Goal: Task Accomplishment & Management: Use online tool/utility

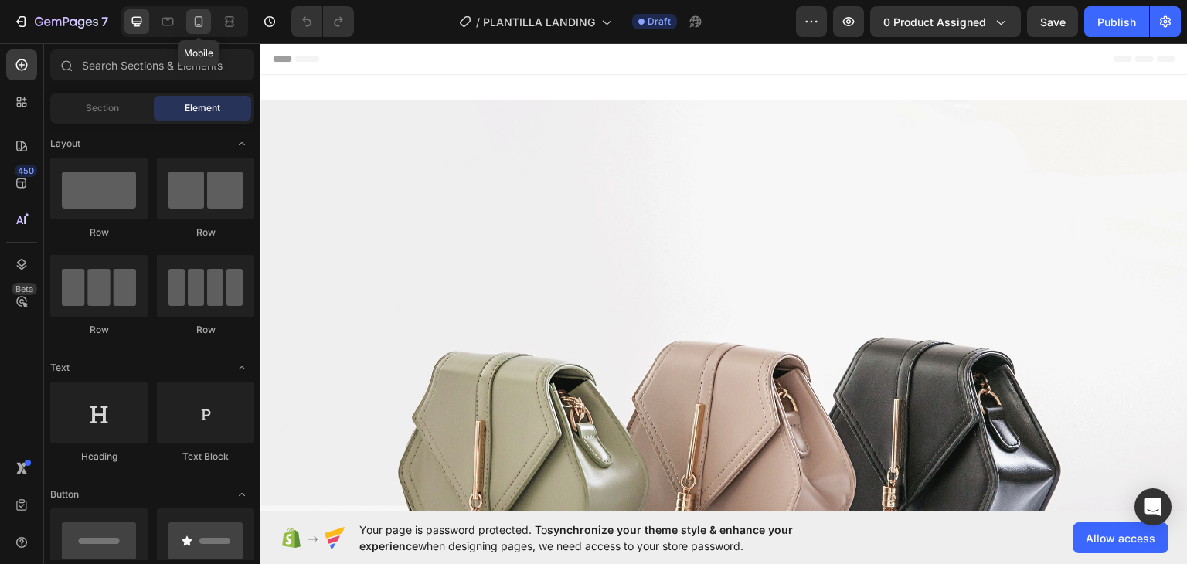
click at [205, 28] on icon at bounding box center [198, 21] width 15 height 15
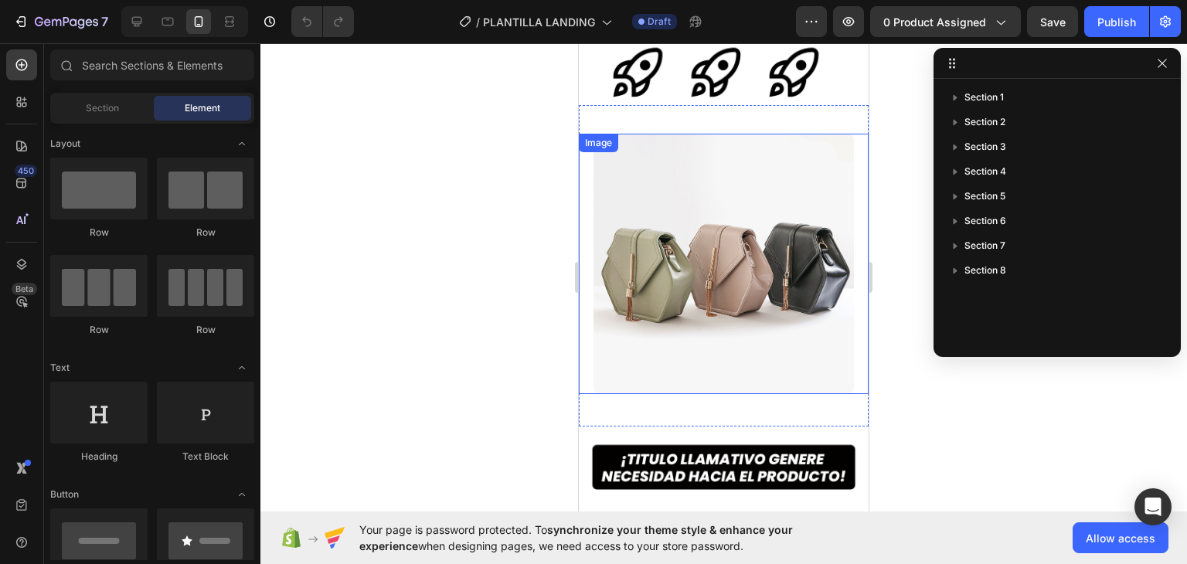
scroll to position [464, 0]
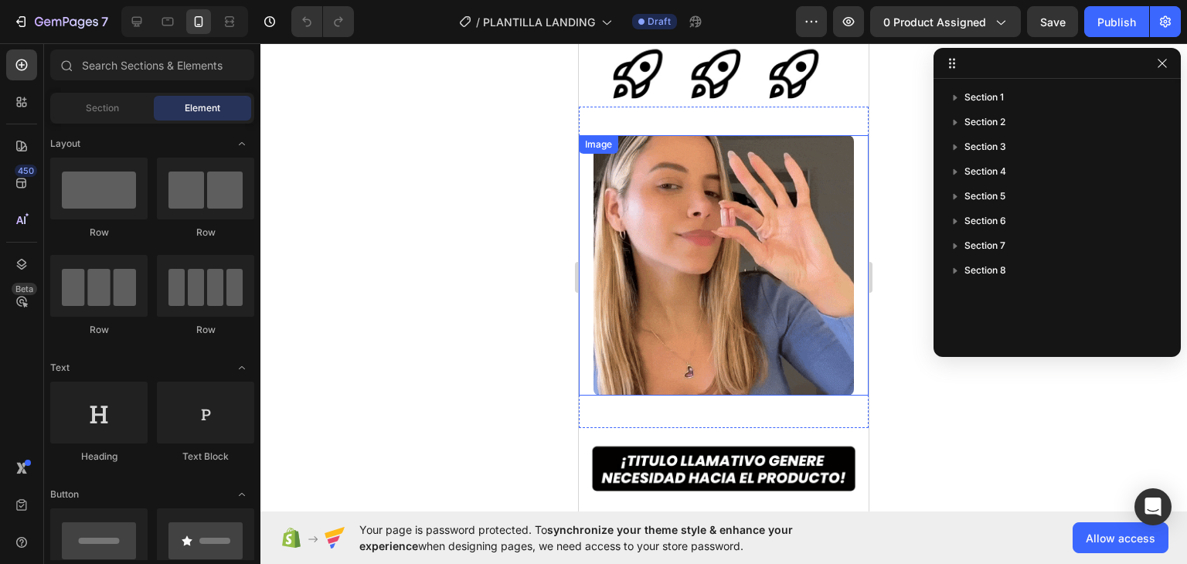
click at [648, 294] on img at bounding box center [724, 265] width 261 height 261
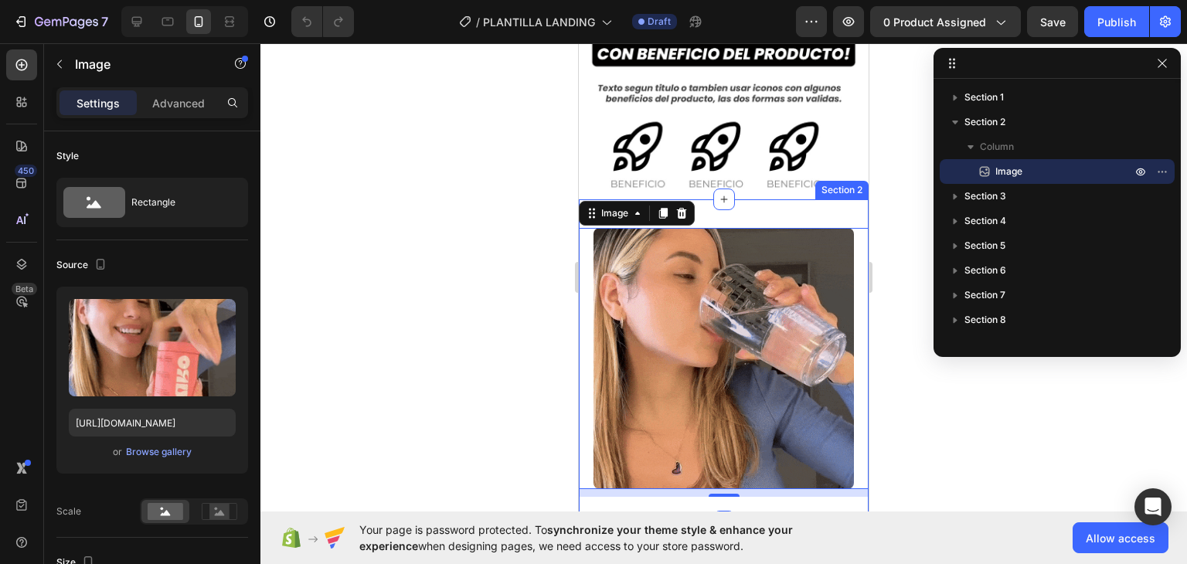
scroll to position [386, 0]
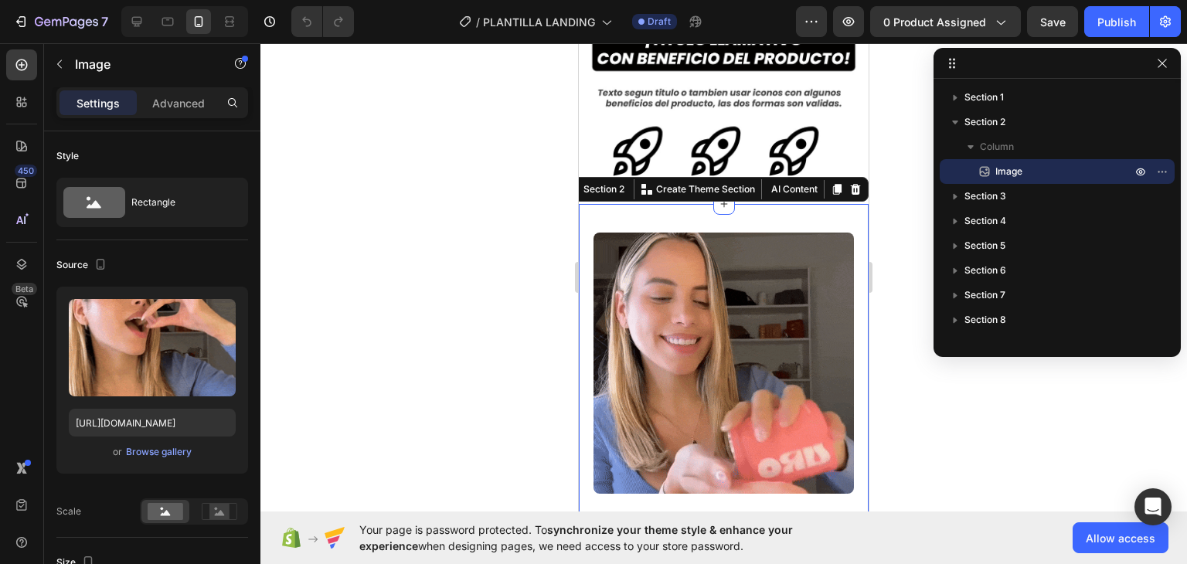
click at [733, 204] on div "Image Section 2 You can create reusable sections Create Theme Section AI Conten…" at bounding box center [724, 365] width 290 height 322
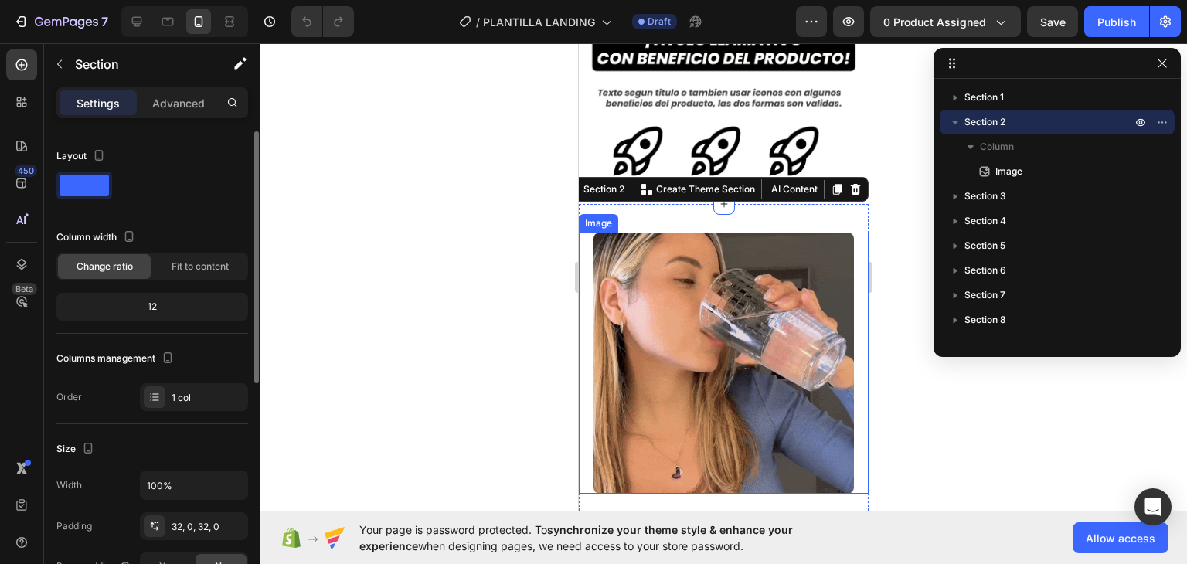
scroll to position [77, 0]
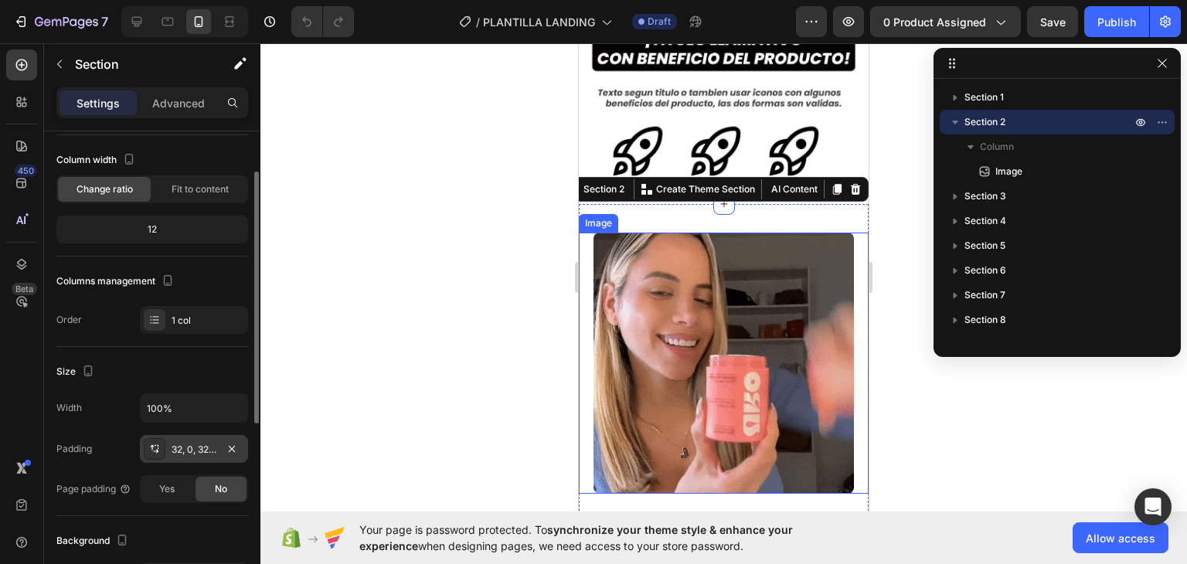
click at [173, 451] on div "32, 0, 32, 0" at bounding box center [194, 450] width 45 height 14
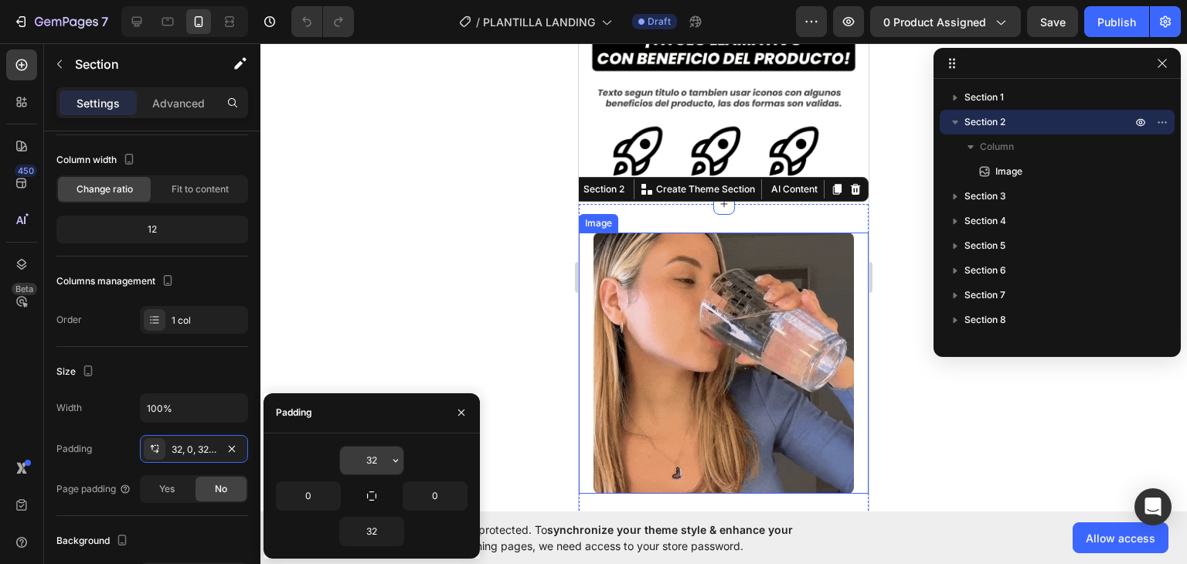
click at [390, 461] on icon "button" at bounding box center [396, 460] width 12 height 12
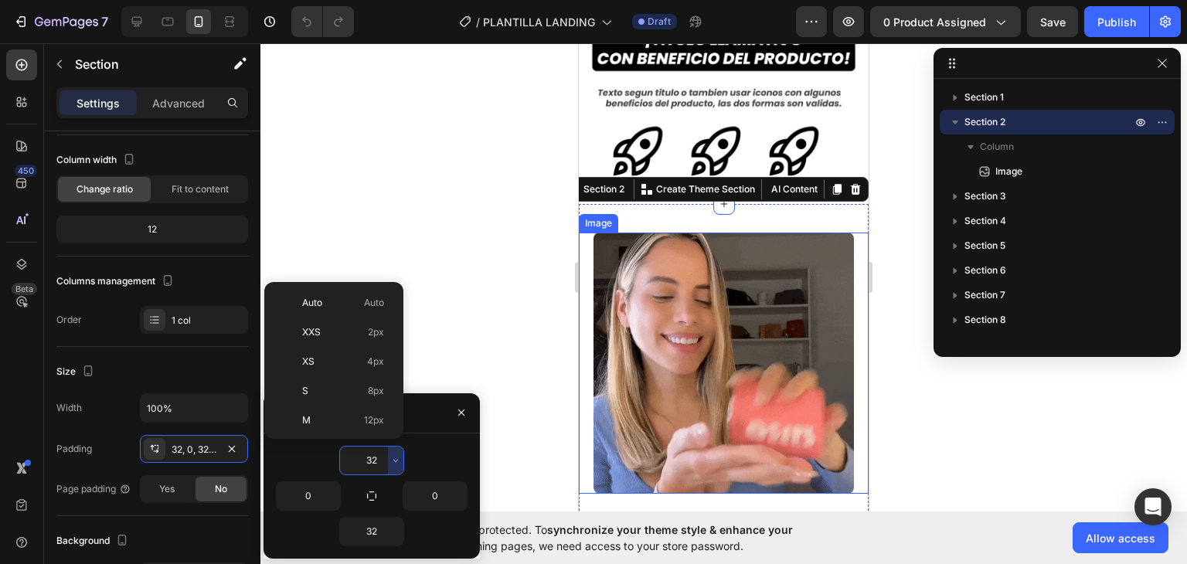
scroll to position [111, 0]
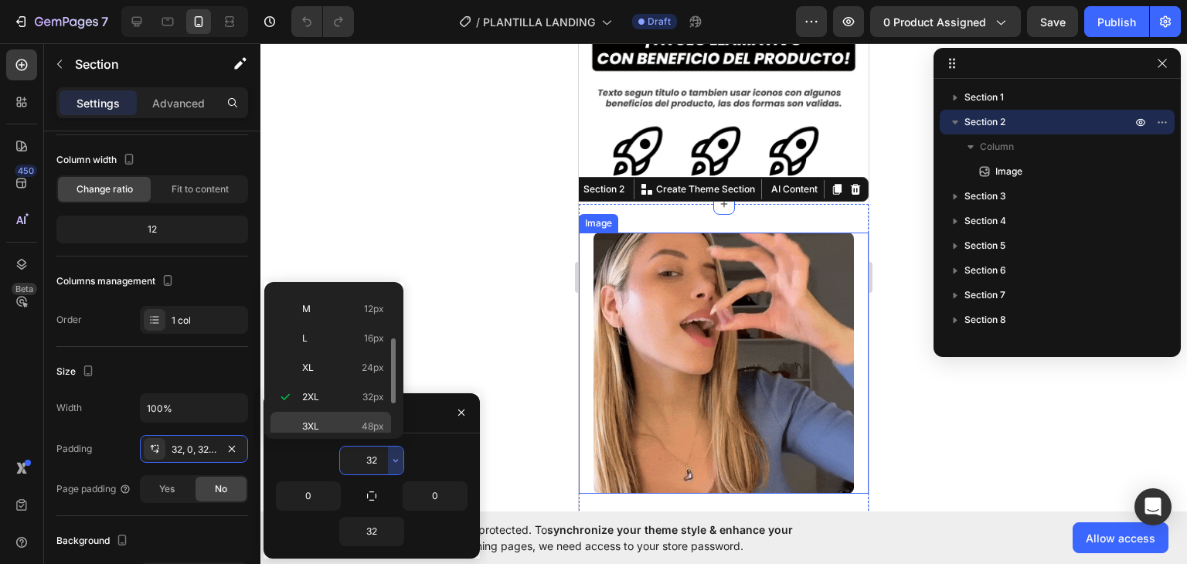
click at [338, 424] on p "3XL 48px" at bounding box center [343, 427] width 82 height 14
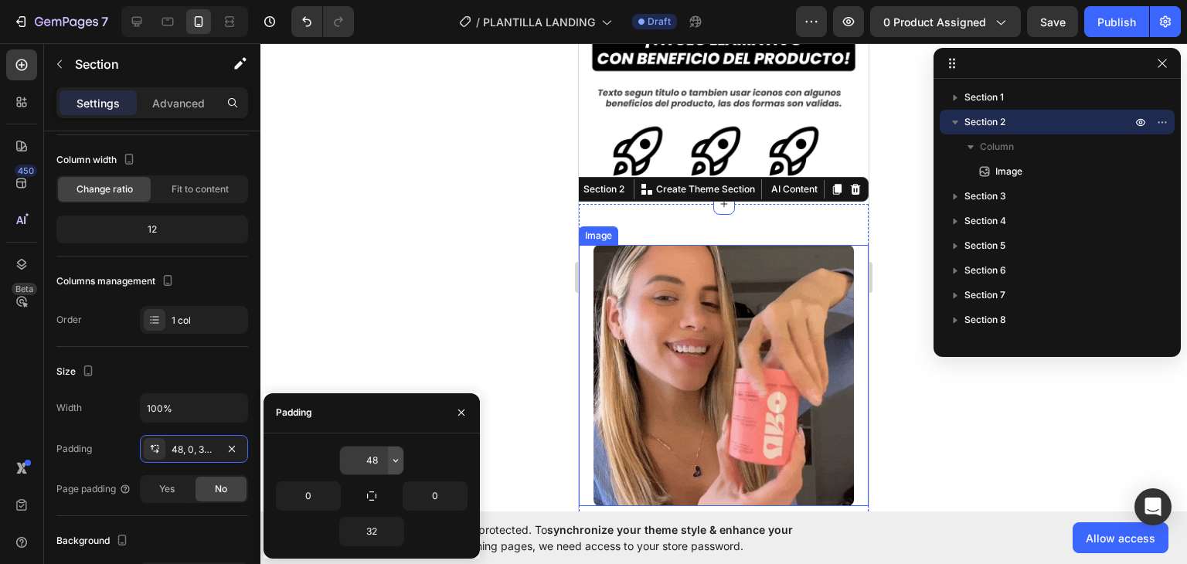
click at [393, 461] on icon "button" at bounding box center [396, 460] width 12 height 12
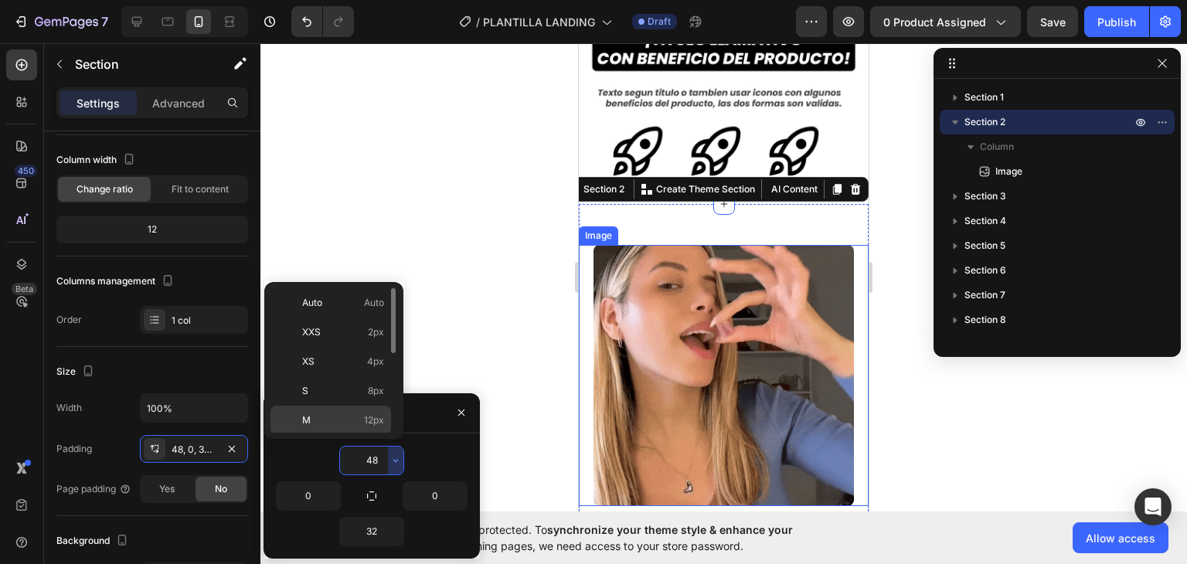
scroll to position [175, 0]
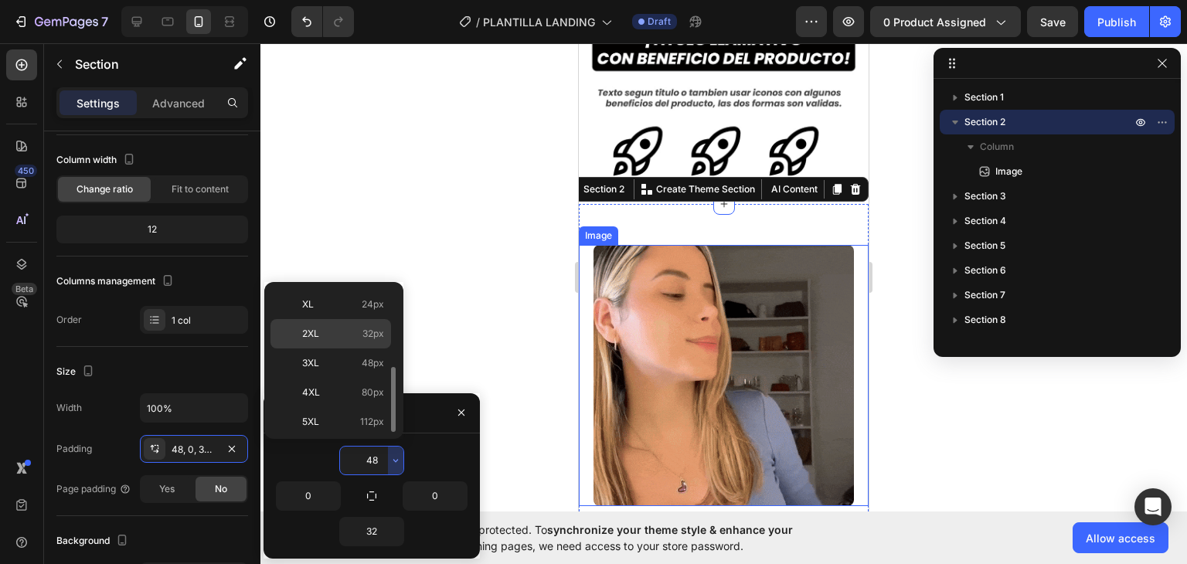
click at [343, 330] on p "2XL 32px" at bounding box center [343, 334] width 82 height 14
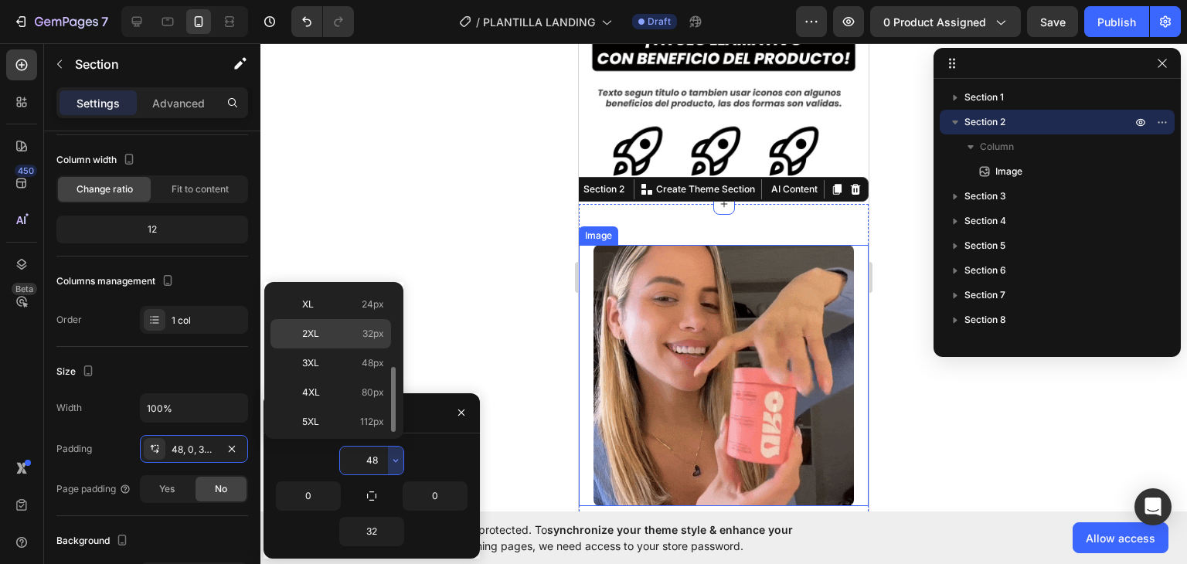
type input "32"
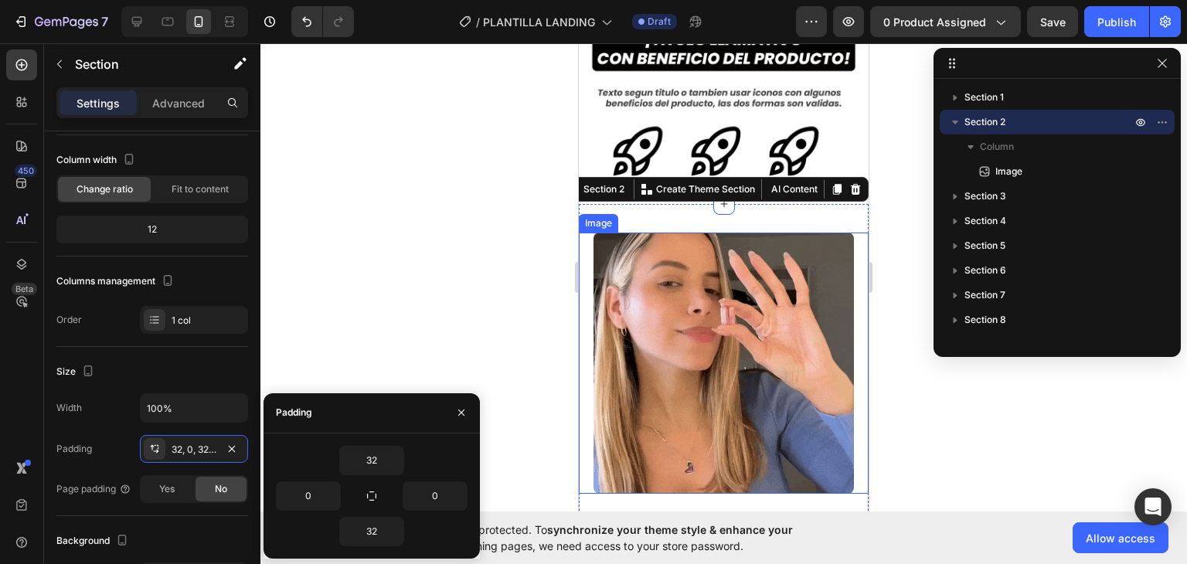
click at [538, 325] on div at bounding box center [723, 303] width 927 height 521
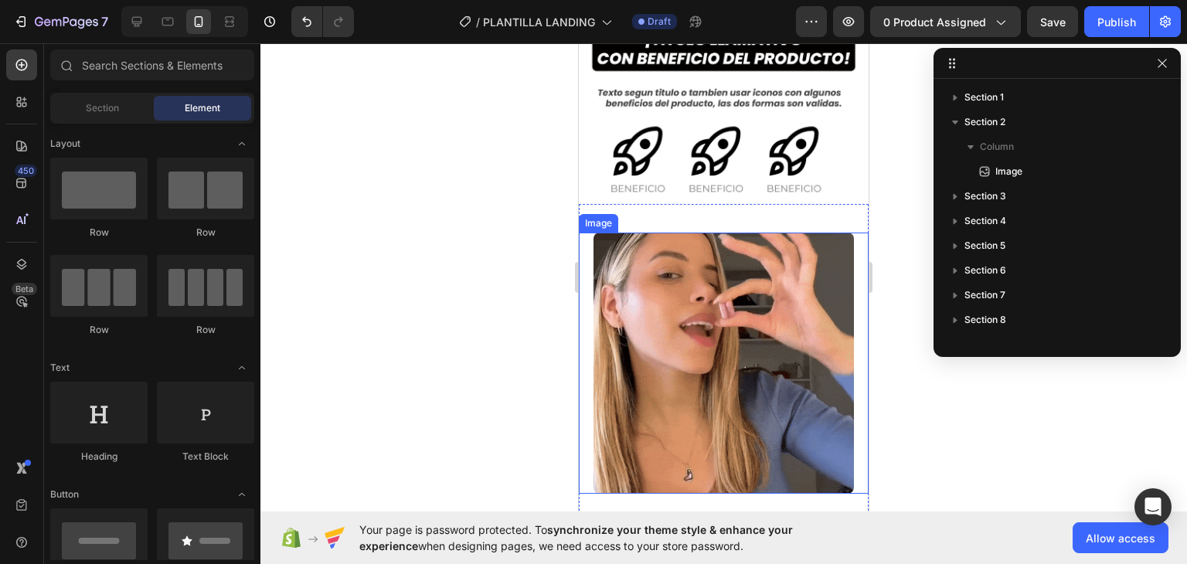
click at [649, 322] on img at bounding box center [724, 363] width 261 height 261
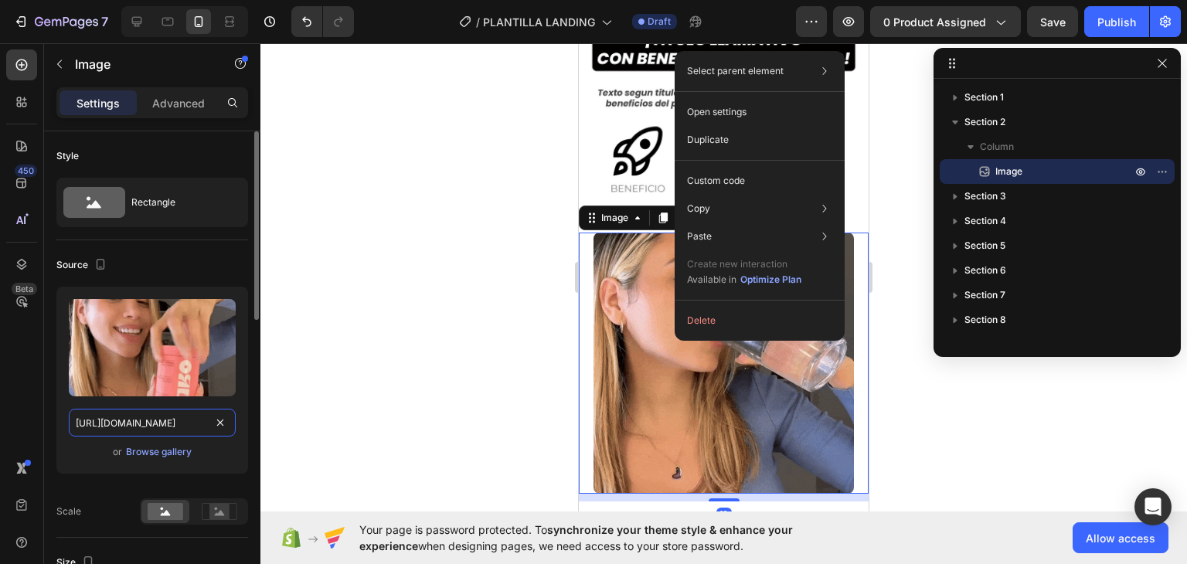
click at [197, 420] on input "[URL][DOMAIN_NAME]" at bounding box center [152, 423] width 167 height 28
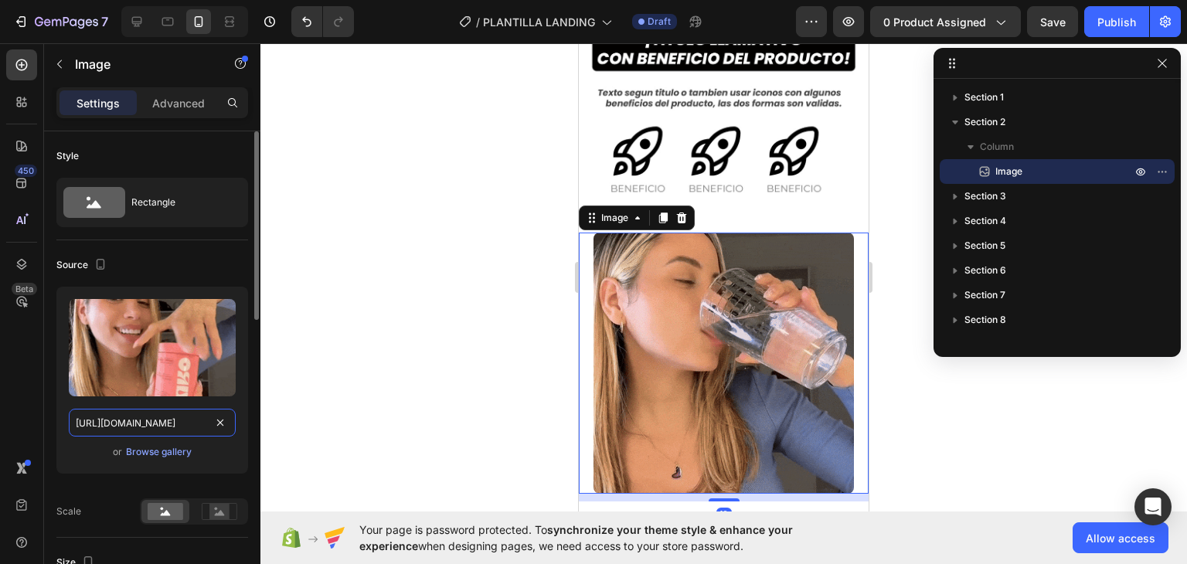
click at [197, 420] on input "[URL][DOMAIN_NAME]" at bounding box center [152, 423] width 167 height 28
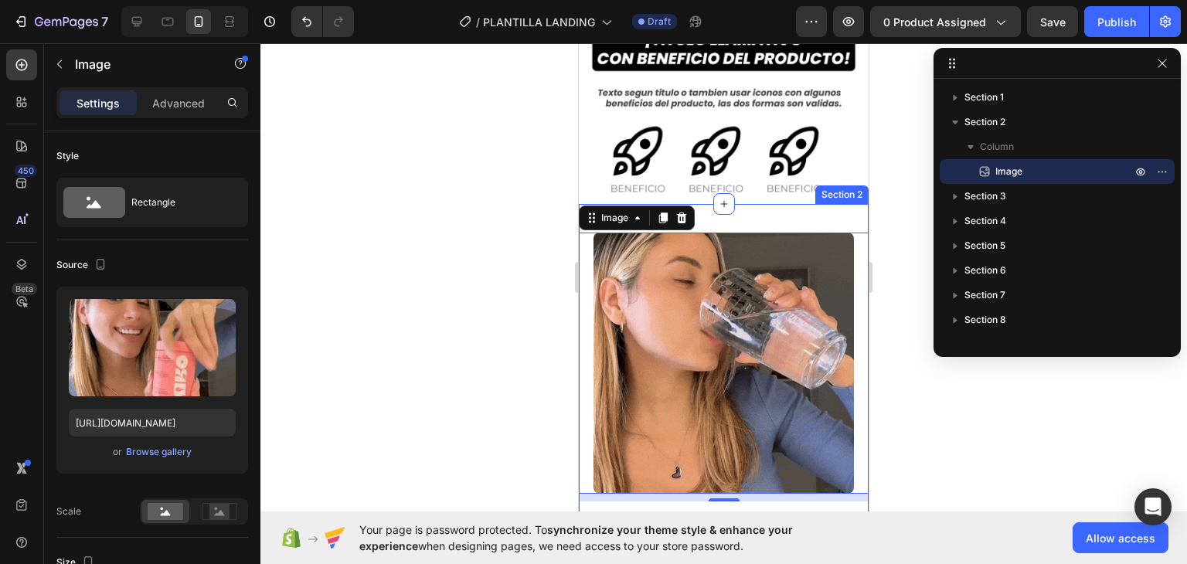
click at [747, 204] on div "Image 10 Section 2" at bounding box center [724, 365] width 290 height 322
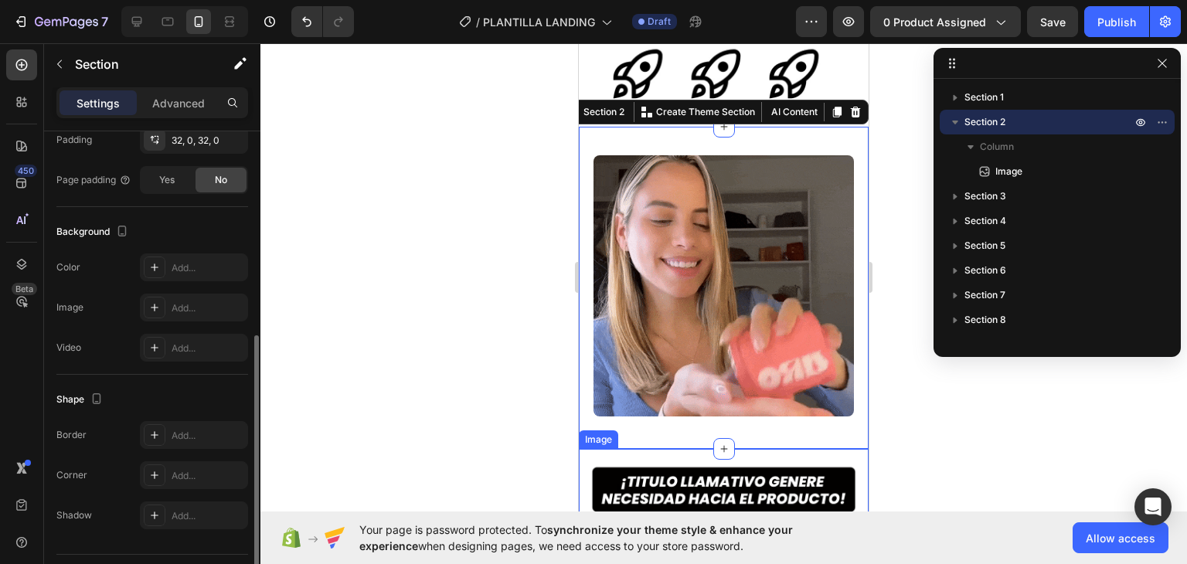
scroll to position [424, 0]
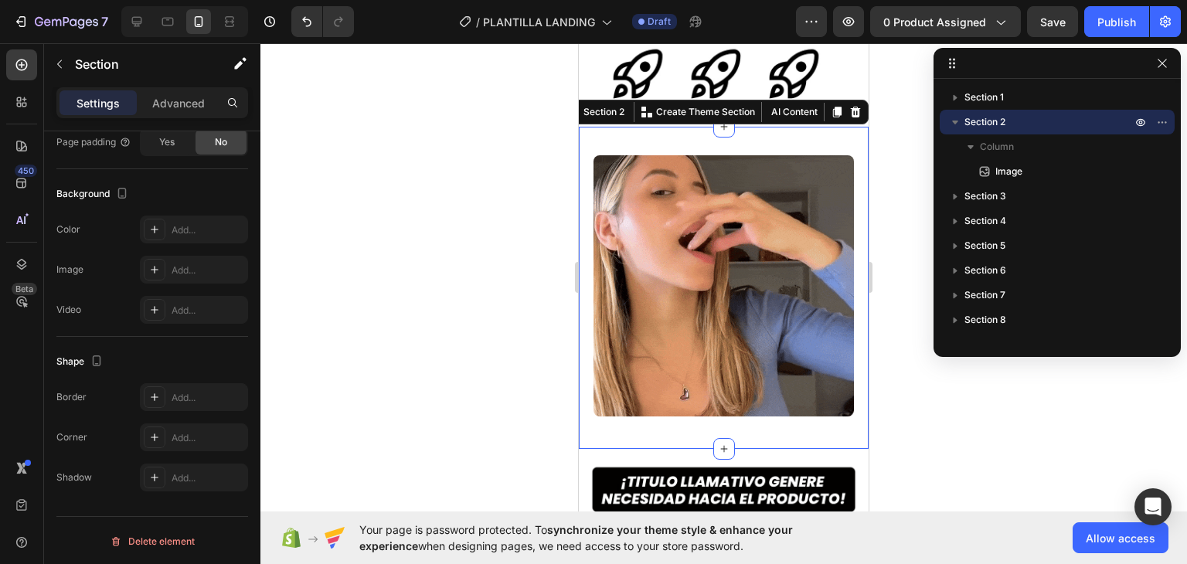
click at [524, 156] on div at bounding box center [723, 303] width 927 height 521
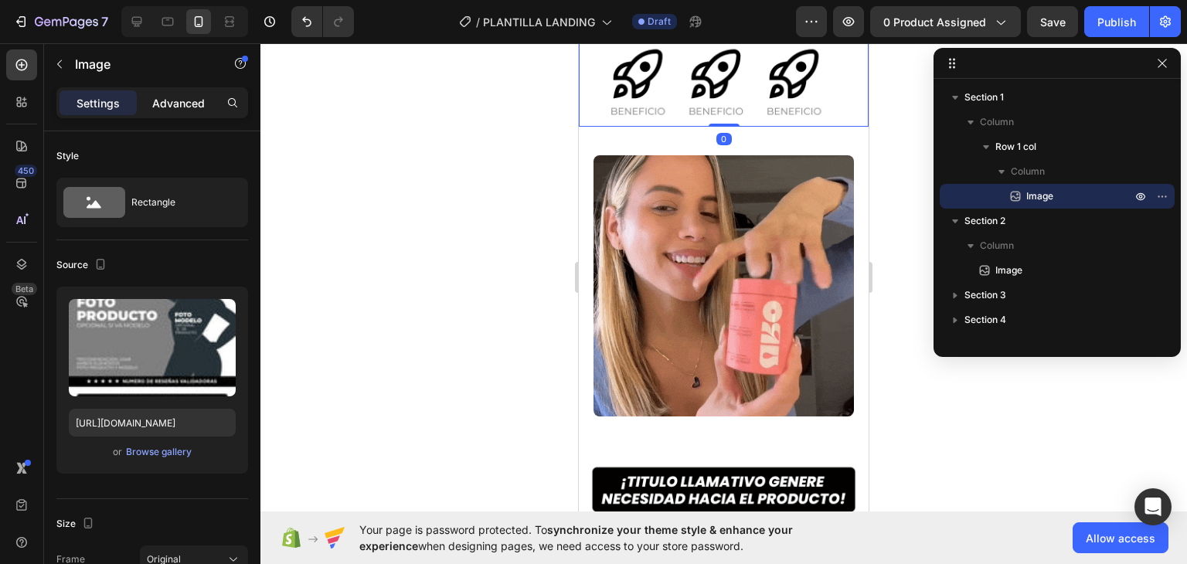
click at [166, 112] on div "Advanced" at bounding box center [178, 102] width 77 height 25
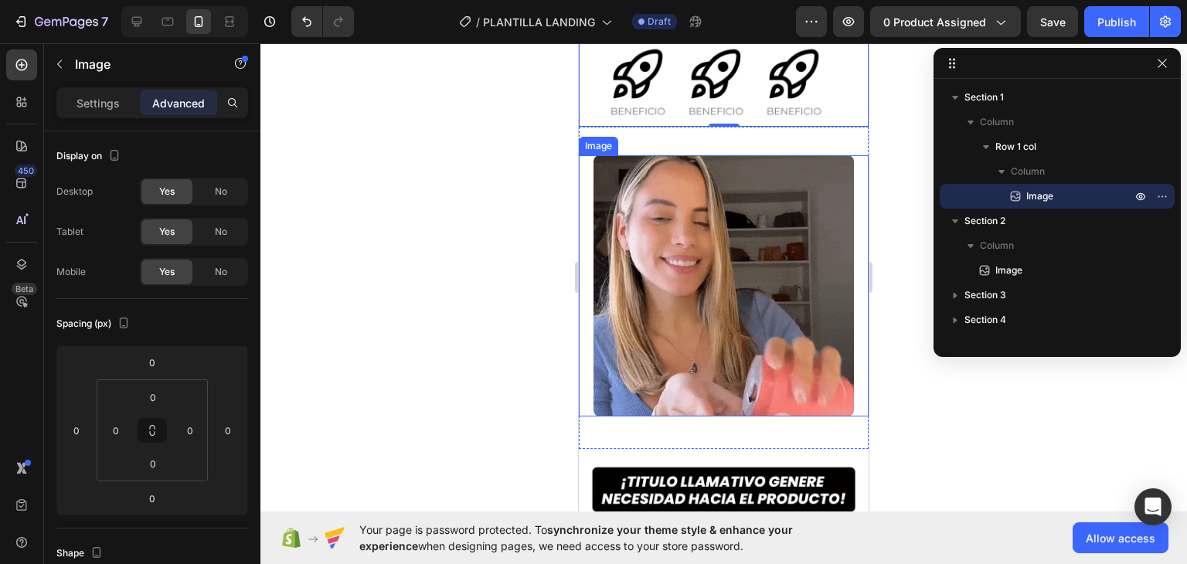
click at [624, 279] on img at bounding box center [724, 285] width 261 height 261
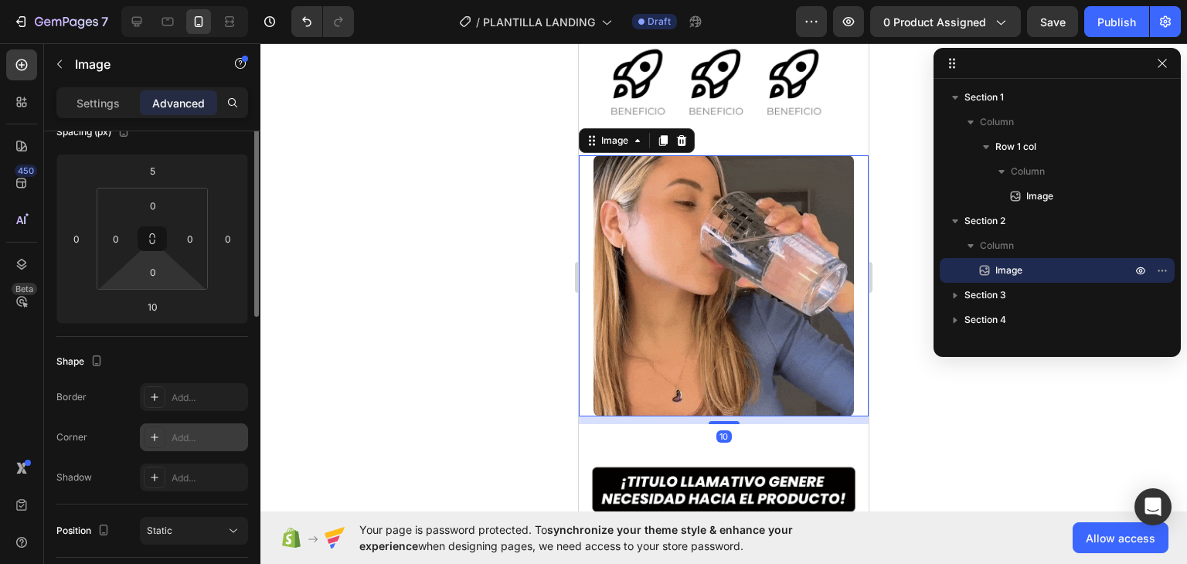
scroll to position [114, 0]
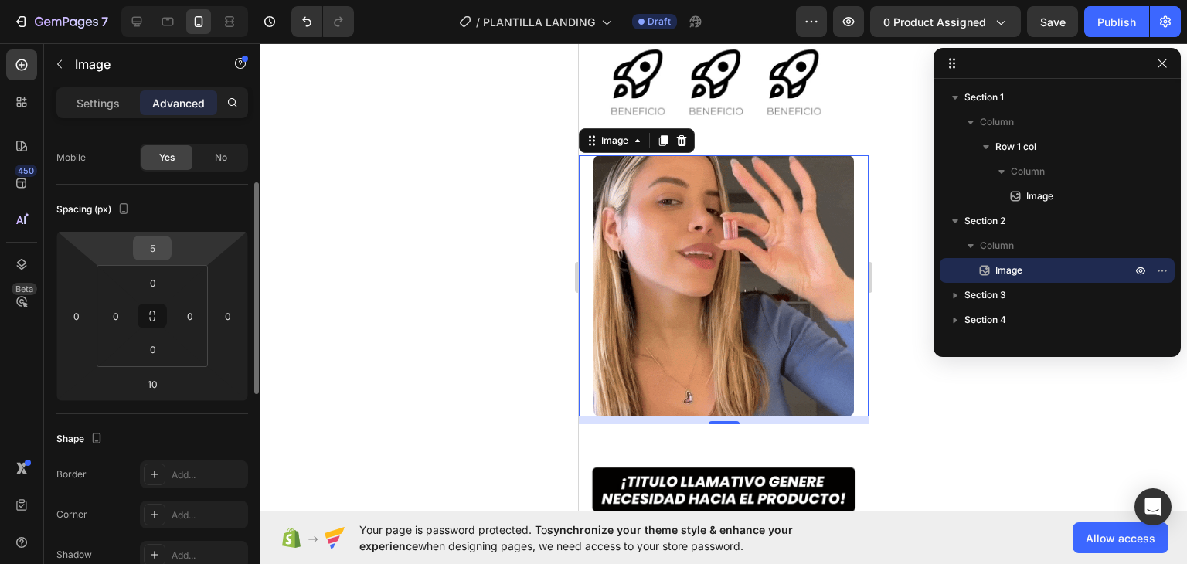
click at [155, 248] on input "5" at bounding box center [152, 247] width 31 height 23
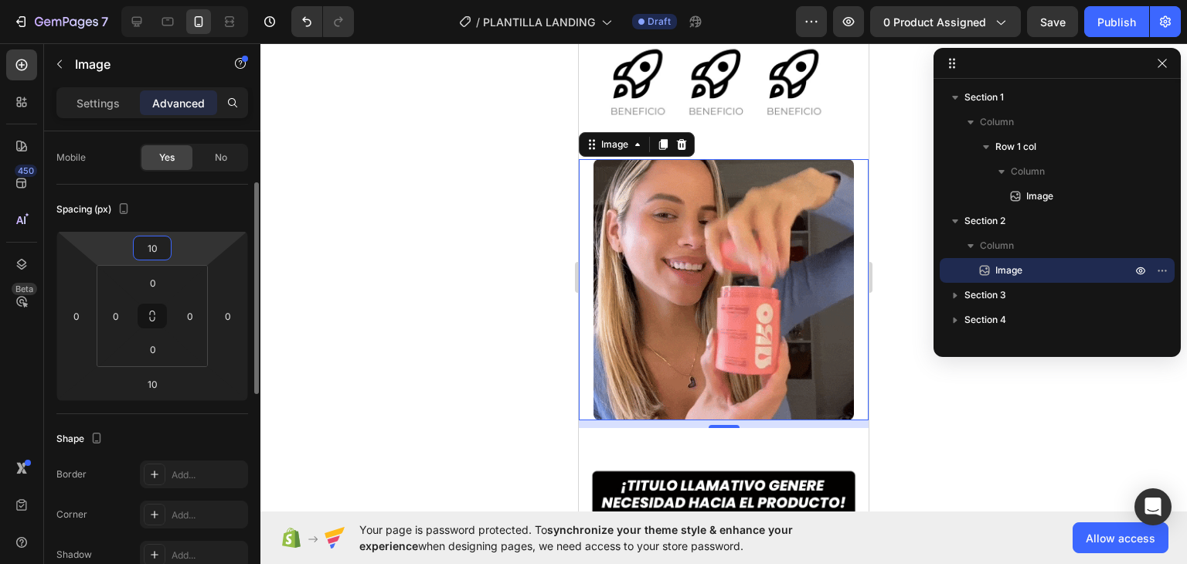
type input "1"
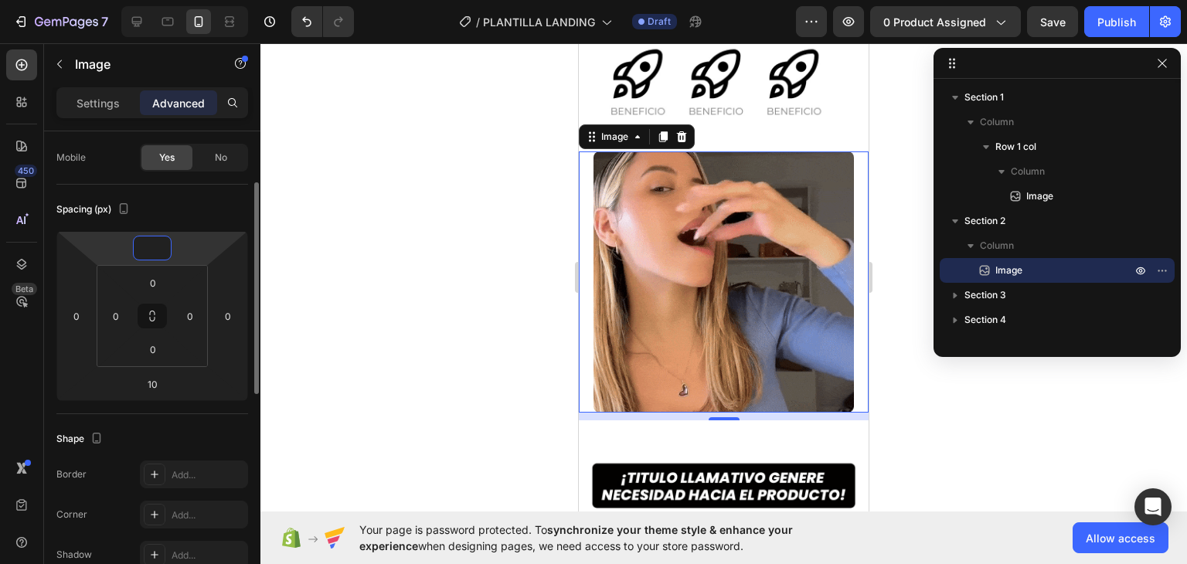
type input "5"
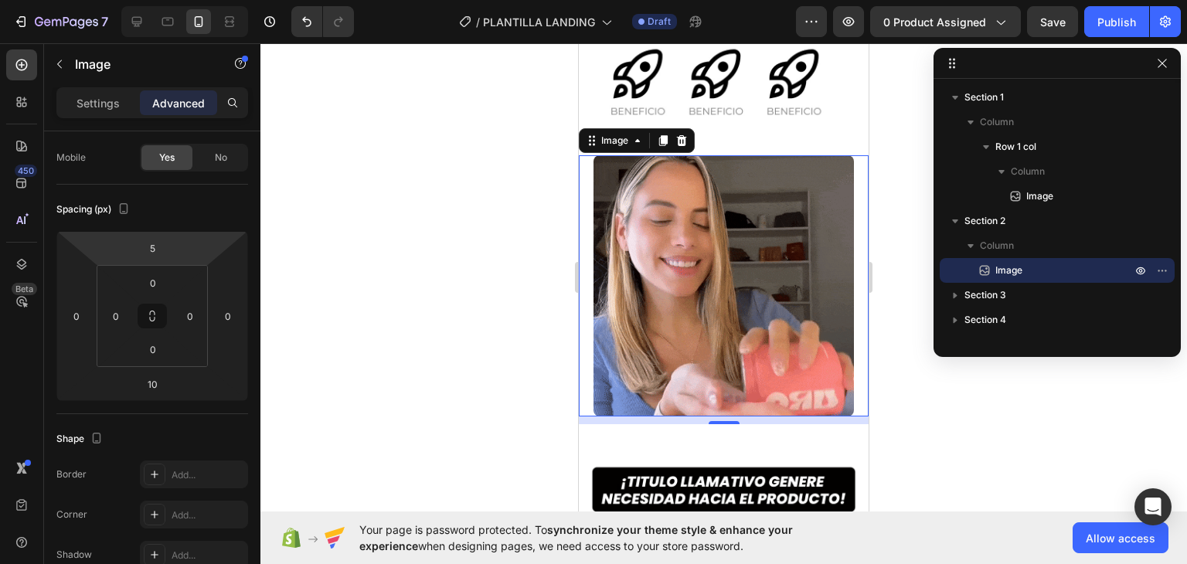
click at [332, 288] on div at bounding box center [723, 303] width 927 height 521
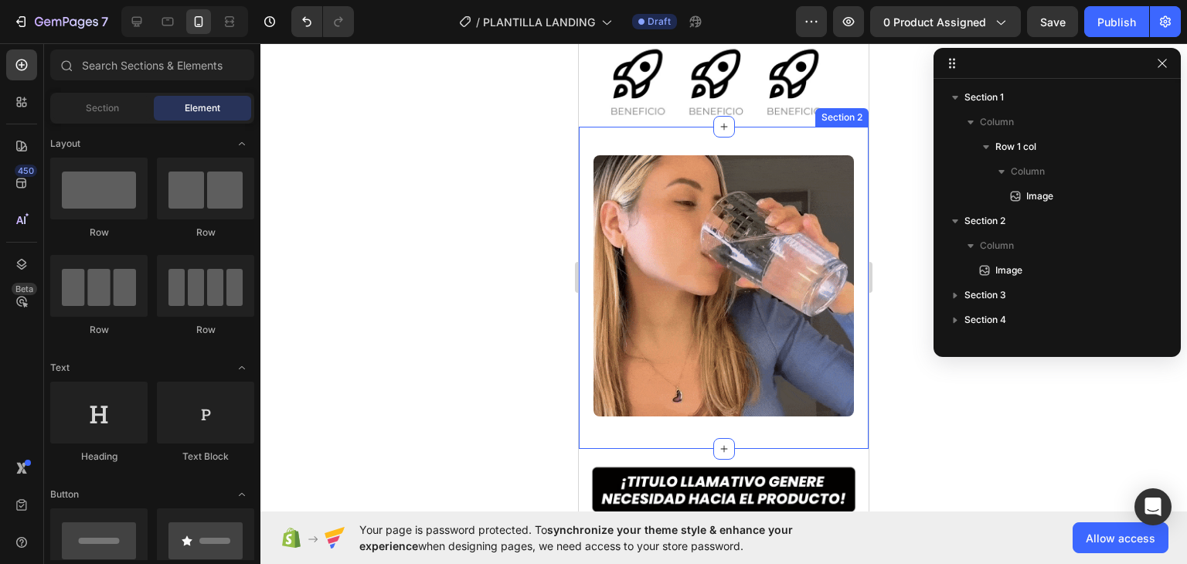
click at [634, 127] on div "Image Section 2" at bounding box center [724, 288] width 290 height 322
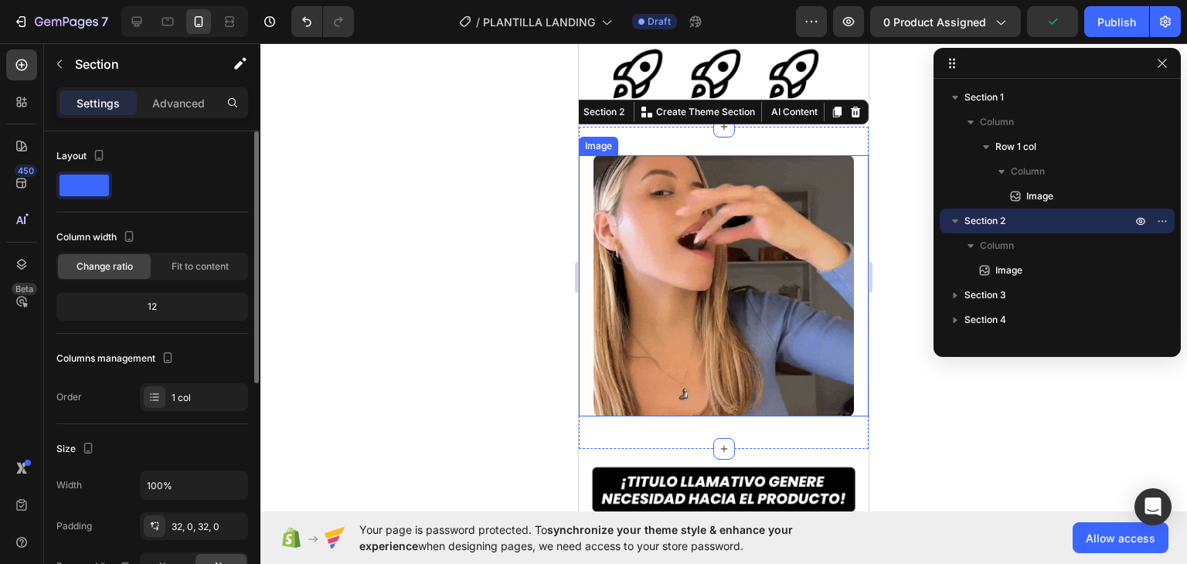
click at [156, 301] on div "12" at bounding box center [152, 307] width 185 height 22
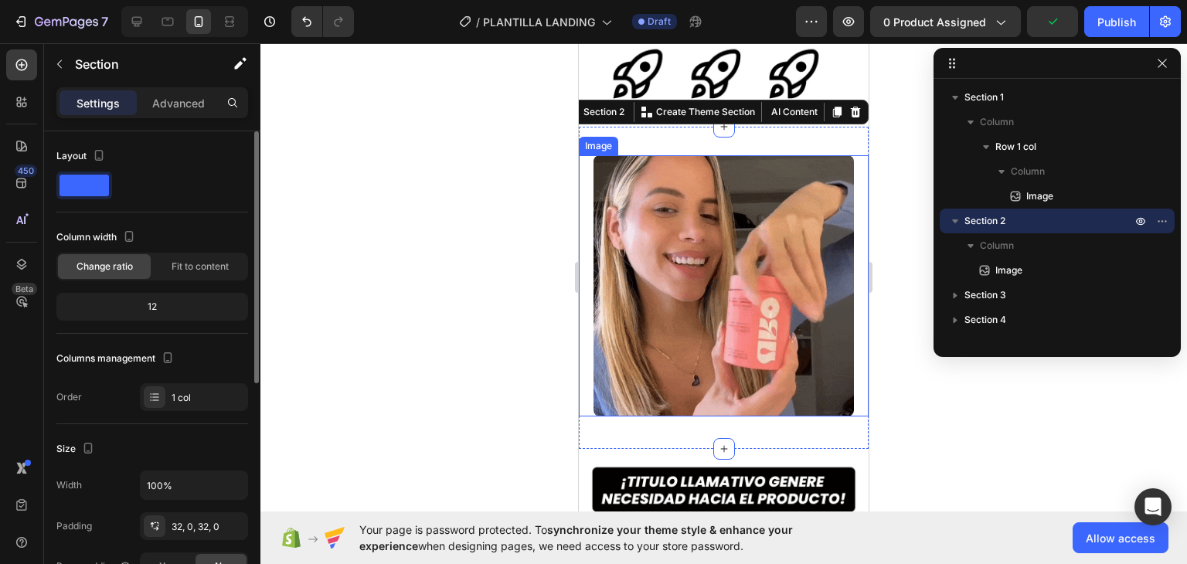
scroll to position [77, 0]
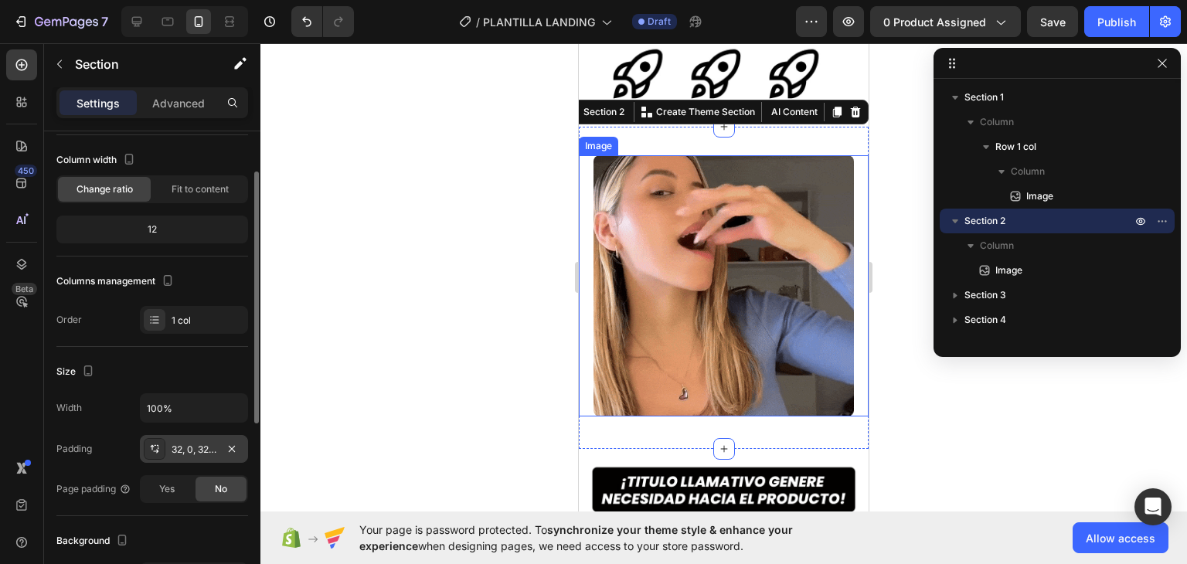
click at [184, 447] on div "32, 0, 32, 0" at bounding box center [194, 450] width 45 height 14
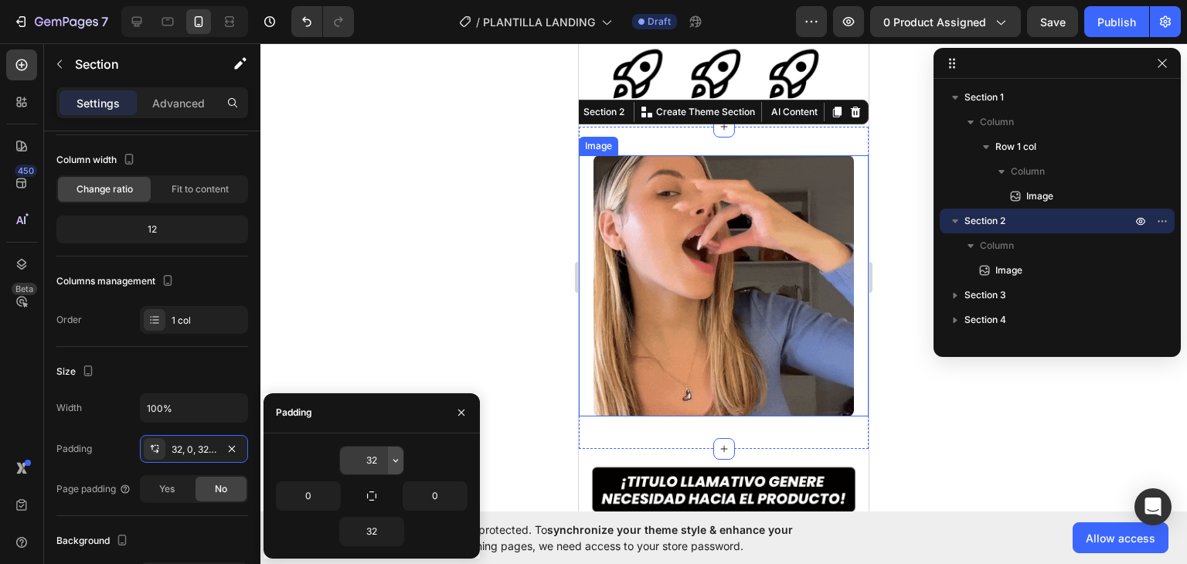
click at [393, 464] on icon "button" at bounding box center [396, 460] width 12 height 12
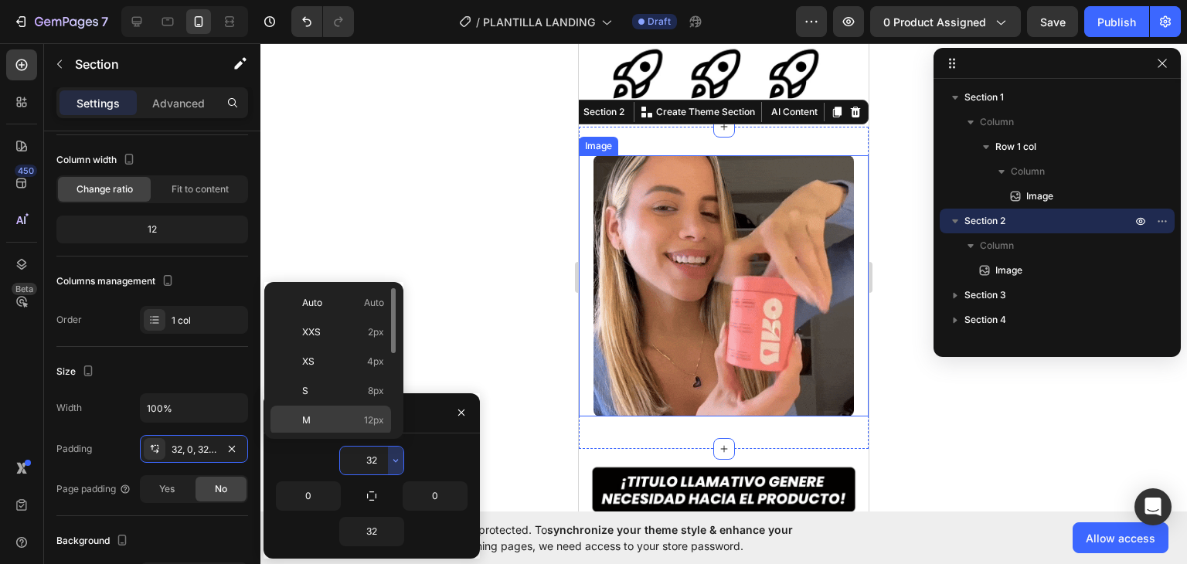
click at [374, 410] on div "M 12px" at bounding box center [331, 420] width 121 height 29
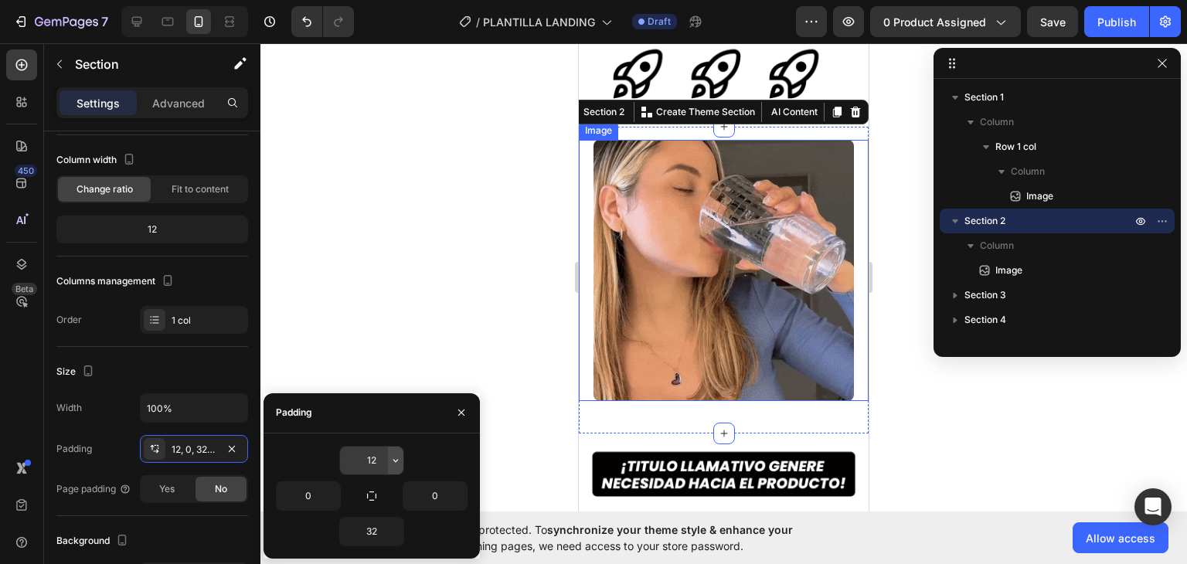
click at [394, 464] on icon "button" at bounding box center [396, 460] width 12 height 12
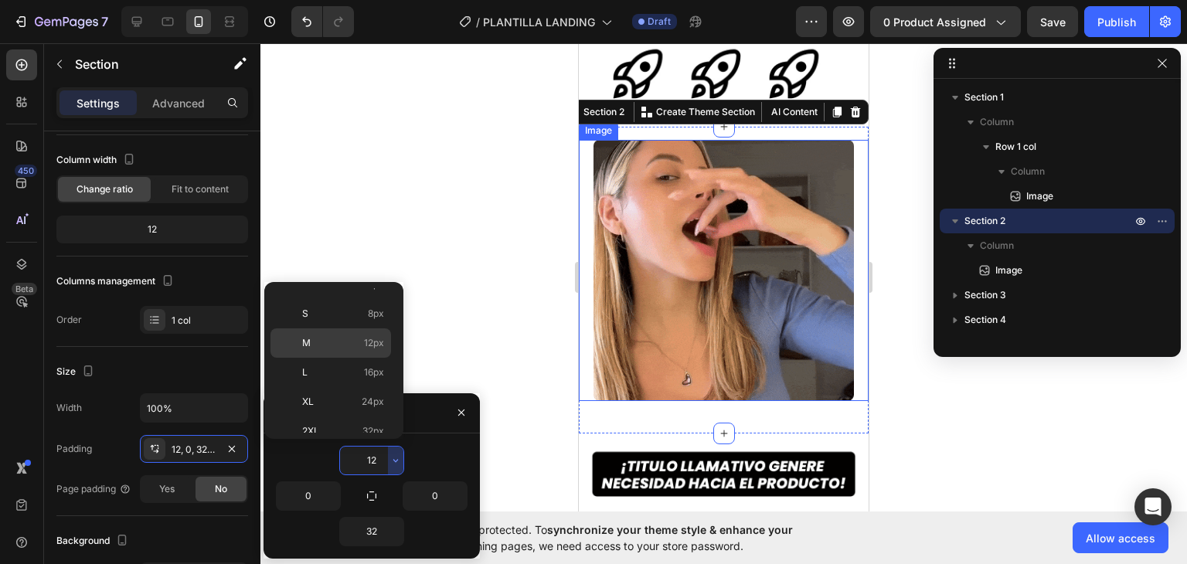
scroll to position [155, 0]
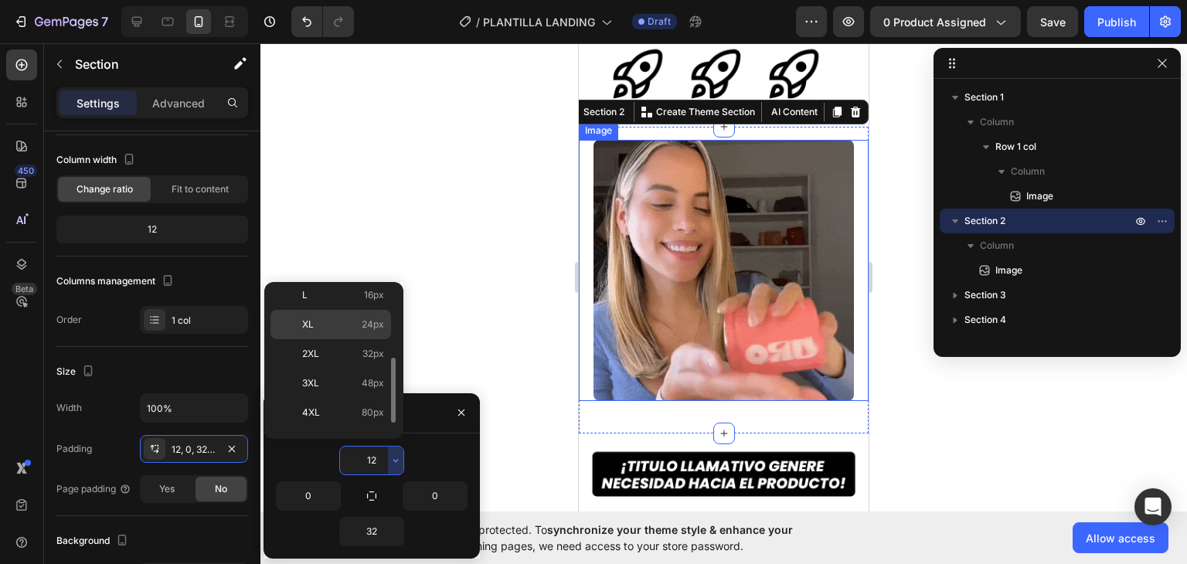
click at [352, 334] on div "XL 24px" at bounding box center [331, 324] width 121 height 29
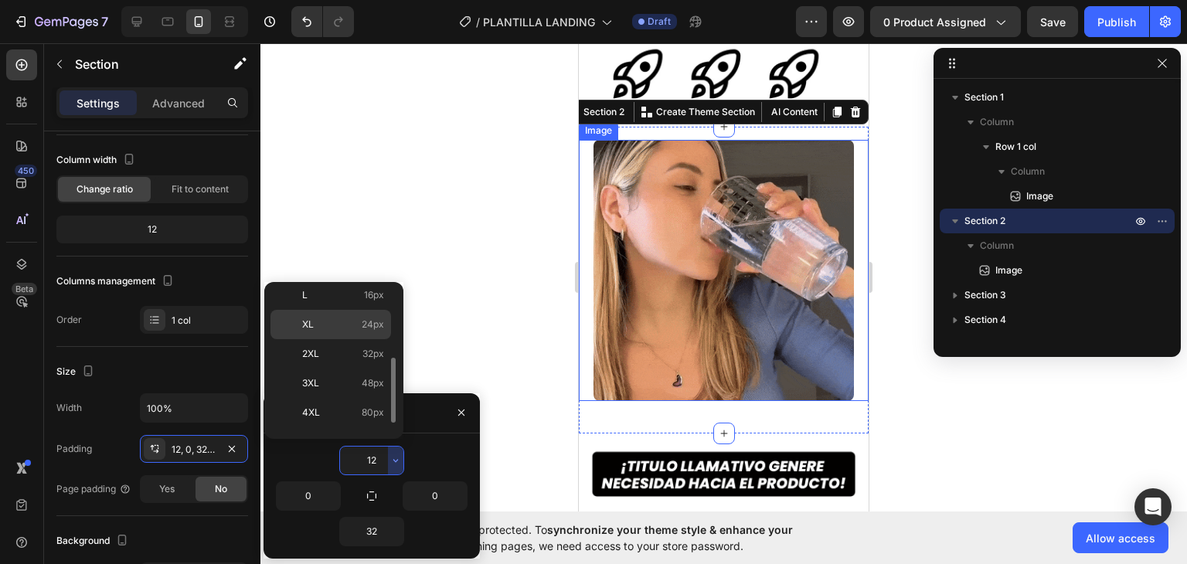
type input "24"
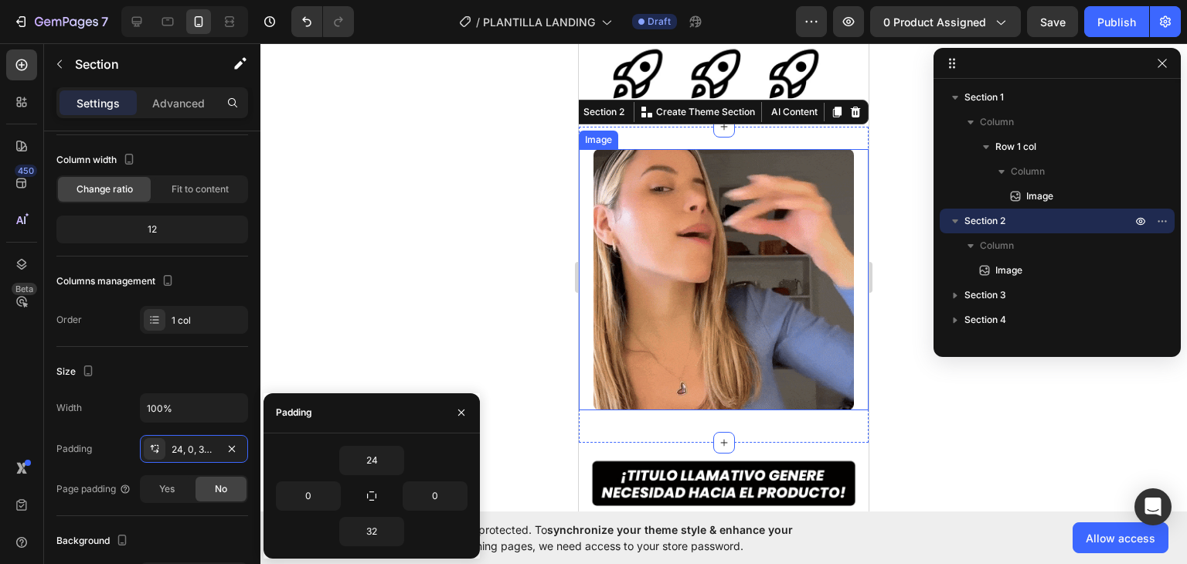
click at [414, 199] on div at bounding box center [723, 303] width 927 height 521
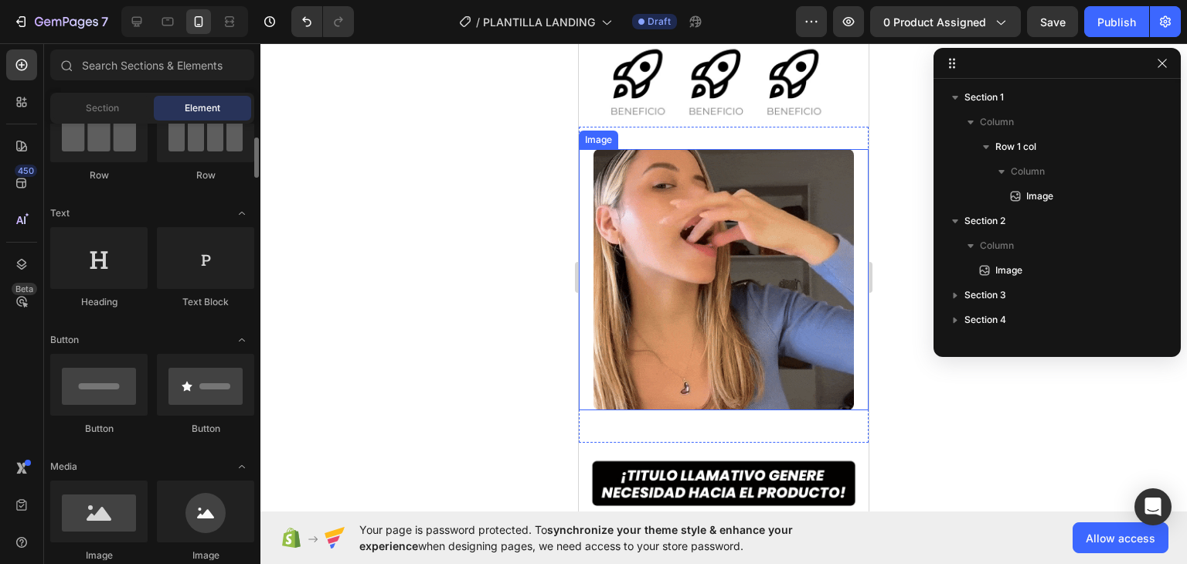
click at [662, 282] on img at bounding box center [724, 279] width 261 height 261
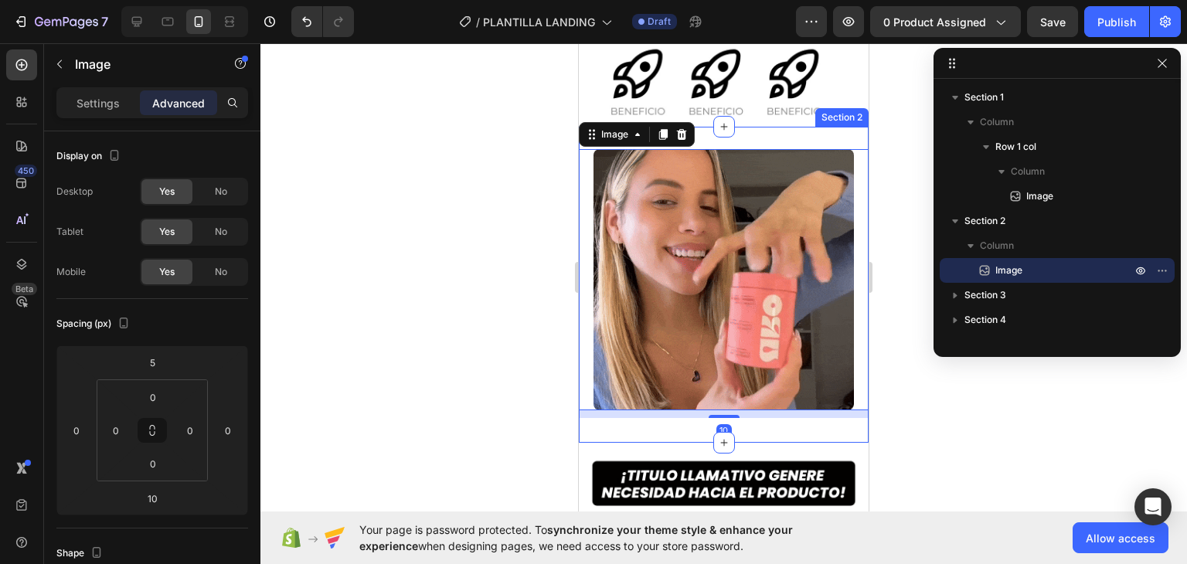
click at [744, 127] on div "Image 10 Section 2" at bounding box center [724, 285] width 290 height 316
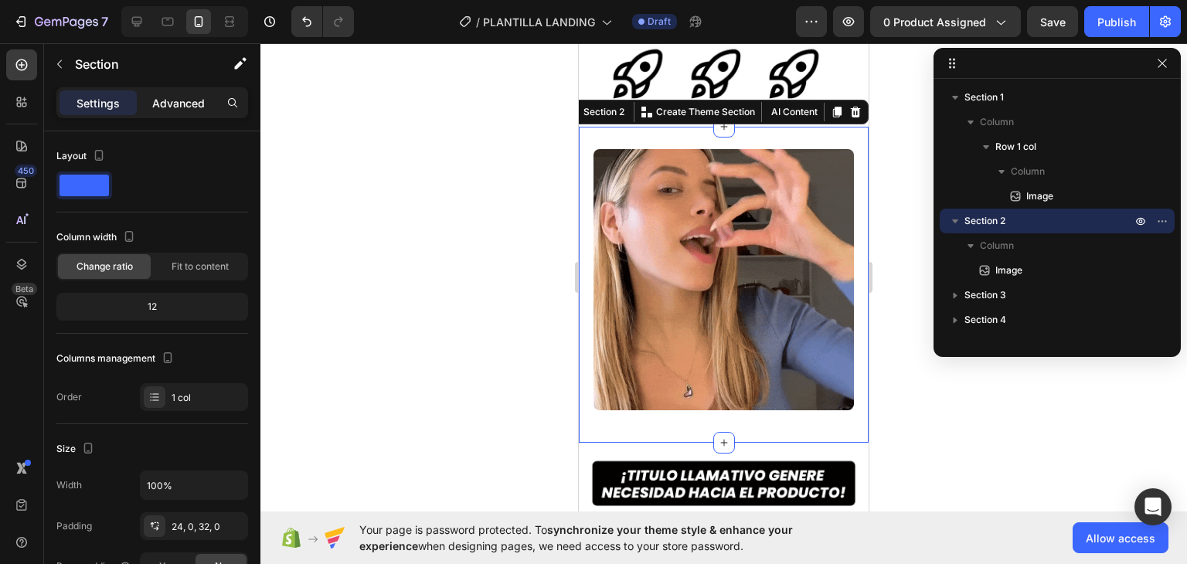
click at [162, 112] on div "Settings Advanced" at bounding box center [152, 102] width 192 height 31
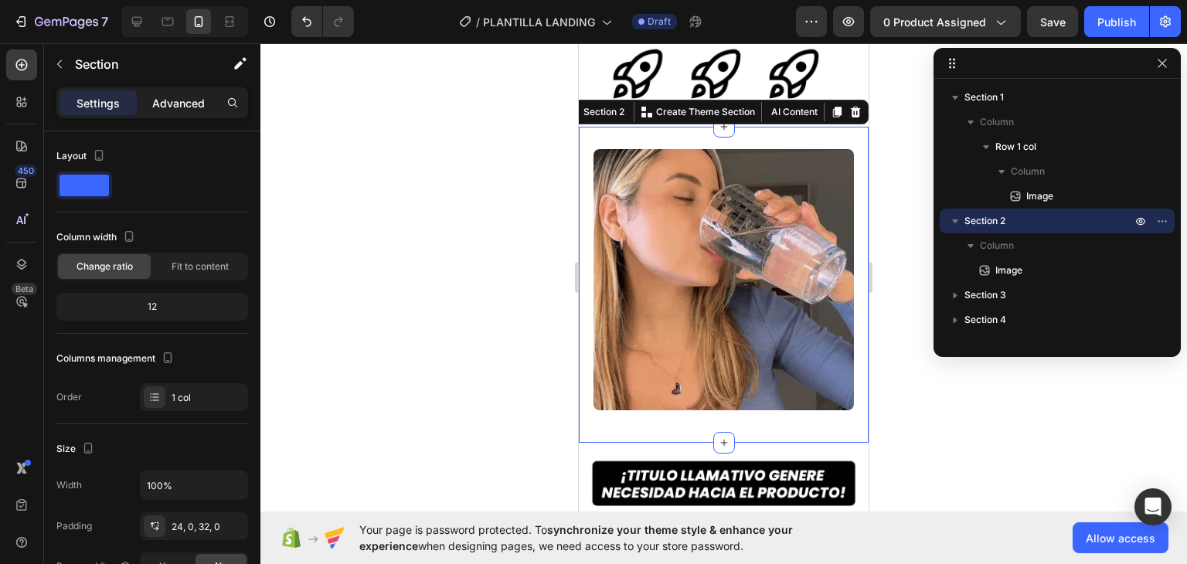
click at [163, 109] on p "Advanced" at bounding box center [178, 103] width 53 height 16
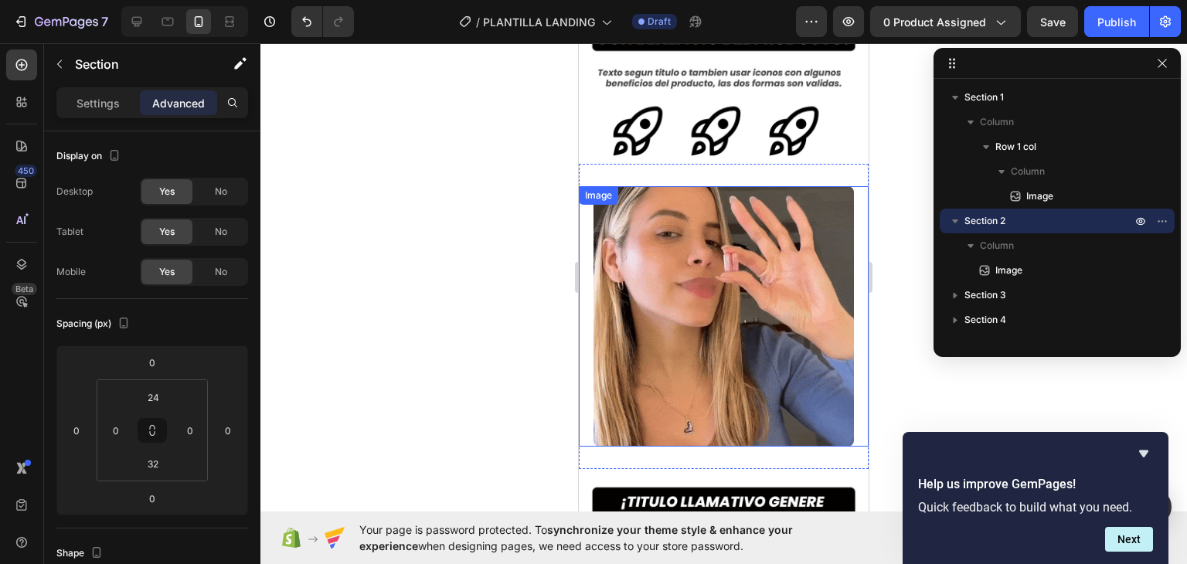
scroll to position [386, 0]
